Goal: Task Accomplishment & Management: Use online tool/utility

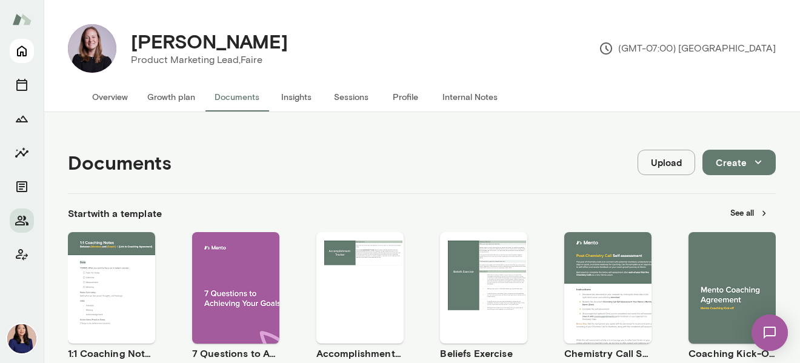
click at [24, 52] on icon "Home" at bounding box center [22, 51] width 15 height 15
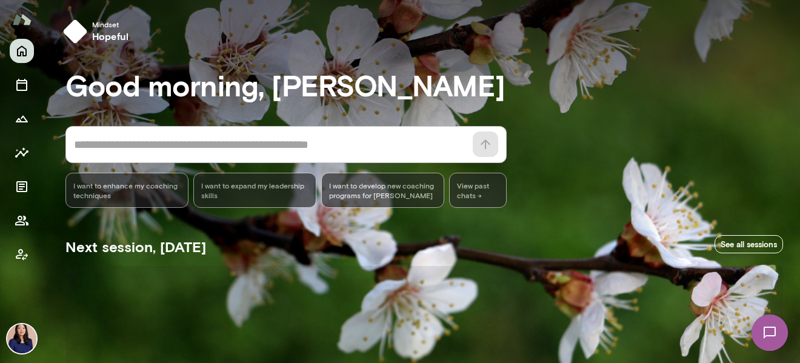
scroll to position [341, 0]
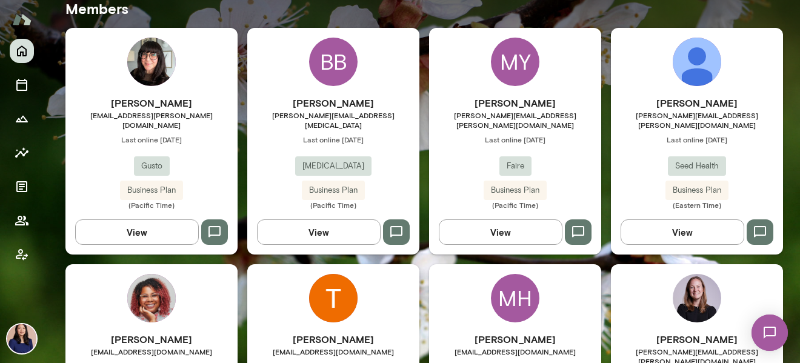
click at [314, 62] on div "BB" at bounding box center [333, 62] width 48 height 48
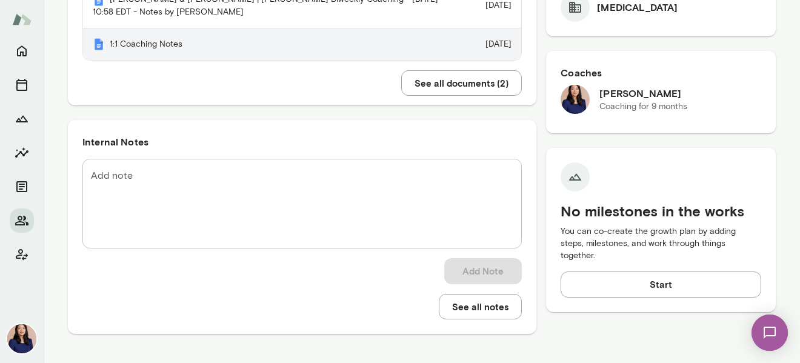
scroll to position [383, 0]
click at [139, 53] on th "1:1 Coaching Notes" at bounding box center [275, 44] width 384 height 32
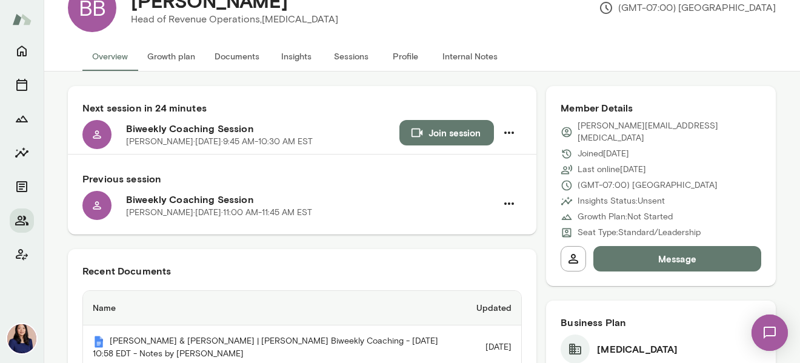
scroll to position [0, 0]
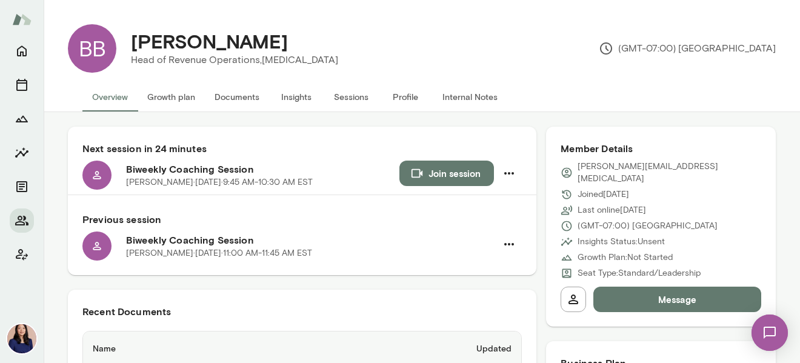
click at [447, 172] on button "Join session" at bounding box center [447, 173] width 95 height 25
